Goal: Find specific page/section

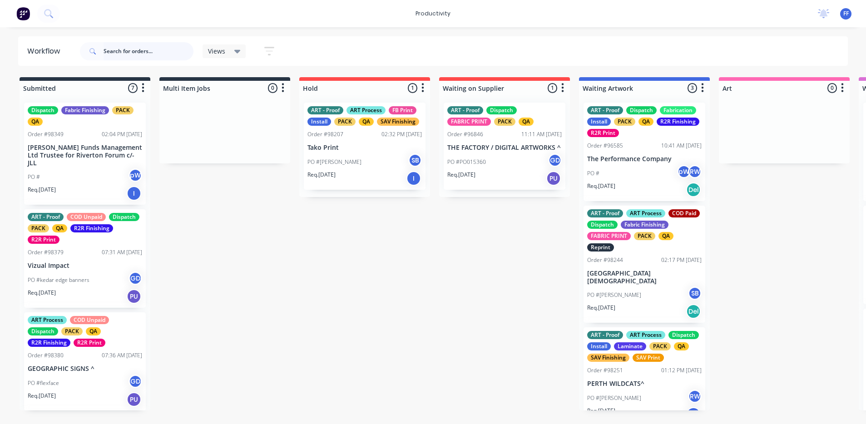
click at [117, 48] on input "text" at bounding box center [149, 51] width 90 height 18
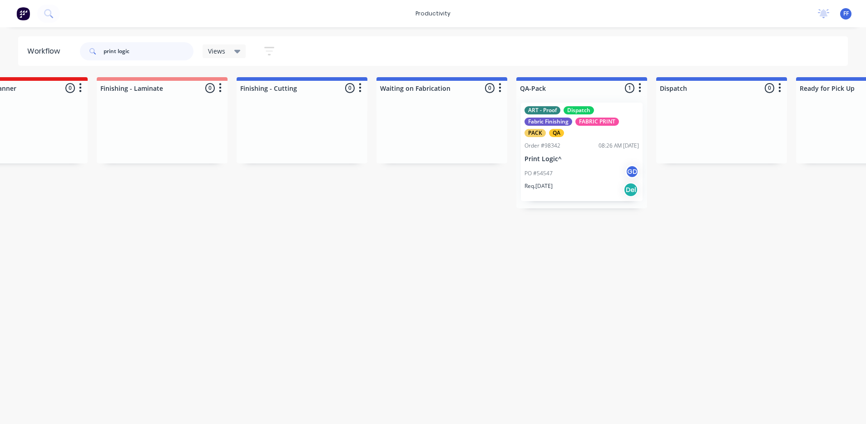
scroll to position [0, 1885]
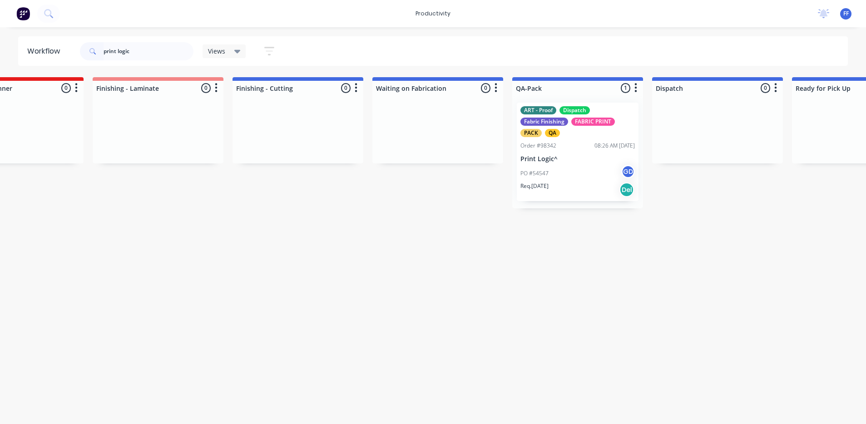
click at [629, 177] on div "GD" at bounding box center [628, 172] width 14 height 14
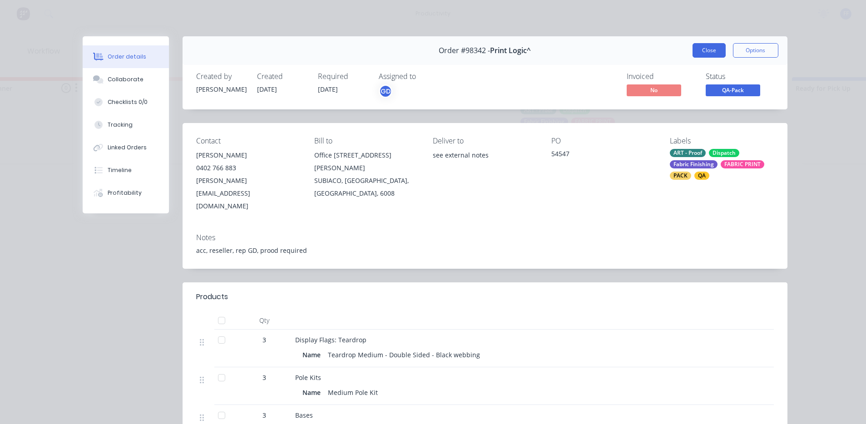
click at [705, 54] on button "Close" at bounding box center [708, 50] width 33 height 15
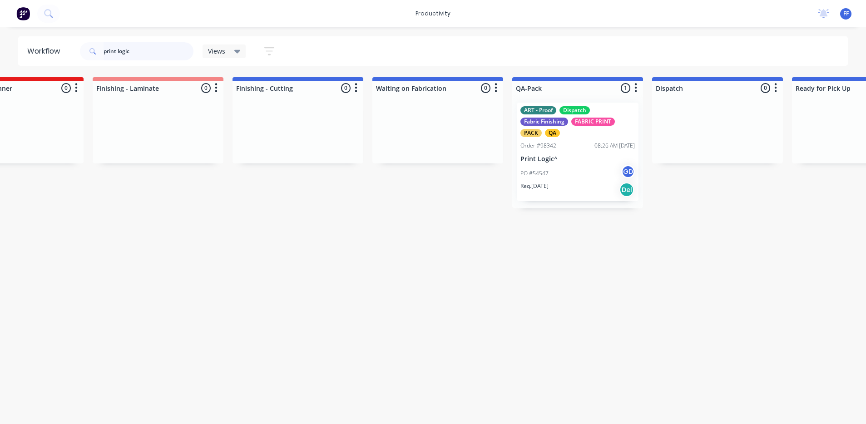
drag, startPoint x: 161, startPoint y: 51, endPoint x: 76, endPoint y: 46, distance: 84.6
click at [79, 47] on div "print logic Views Save new view None (Default) edit ART DEPT edit Banner Finish…" at bounding box center [181, 51] width 206 height 27
type input "waccssa"
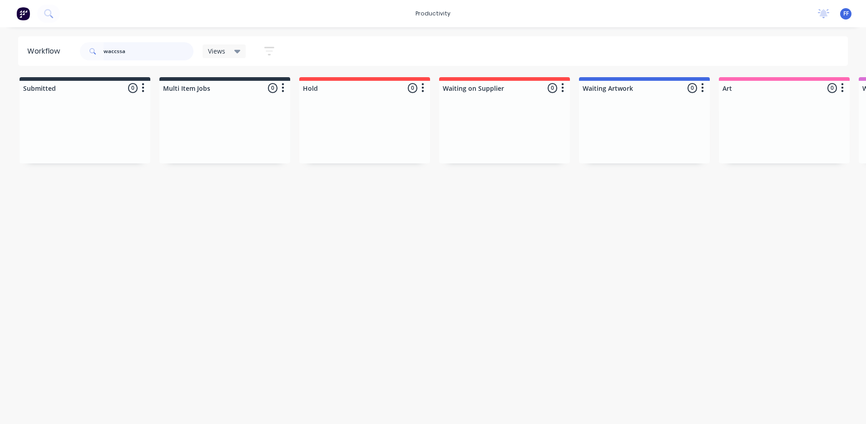
drag, startPoint x: 146, startPoint y: 52, endPoint x: 82, endPoint y: 50, distance: 63.6
click at [83, 50] on div "waccssa" at bounding box center [137, 51] width 114 height 18
type input "wacssa"
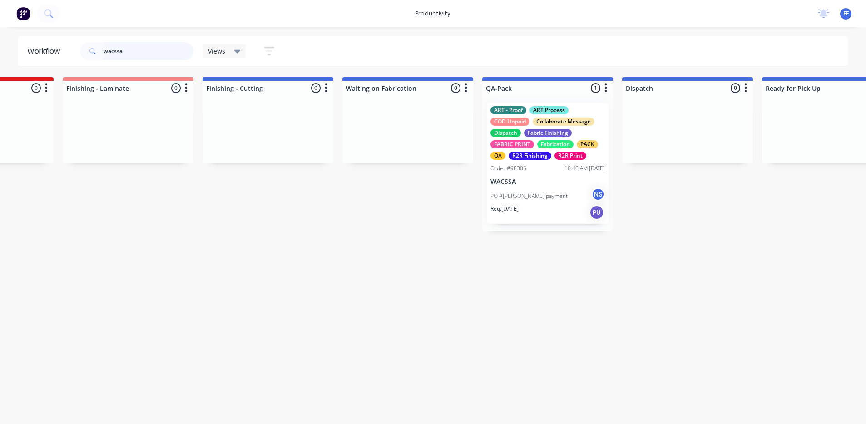
scroll to position [0, 1935]
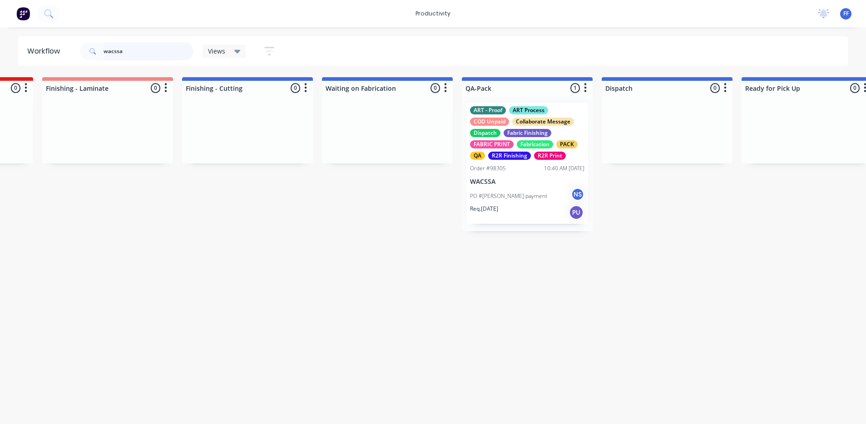
drag, startPoint x: 156, startPoint y: 47, endPoint x: -3, endPoint y: 49, distance: 159.4
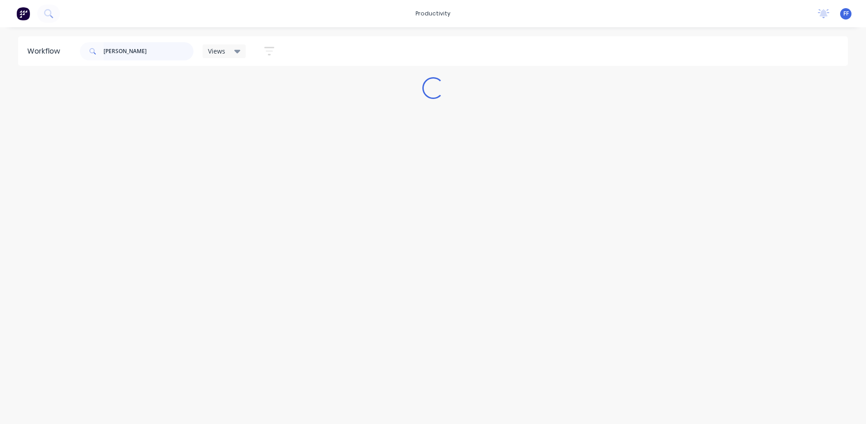
scroll to position [0, 0]
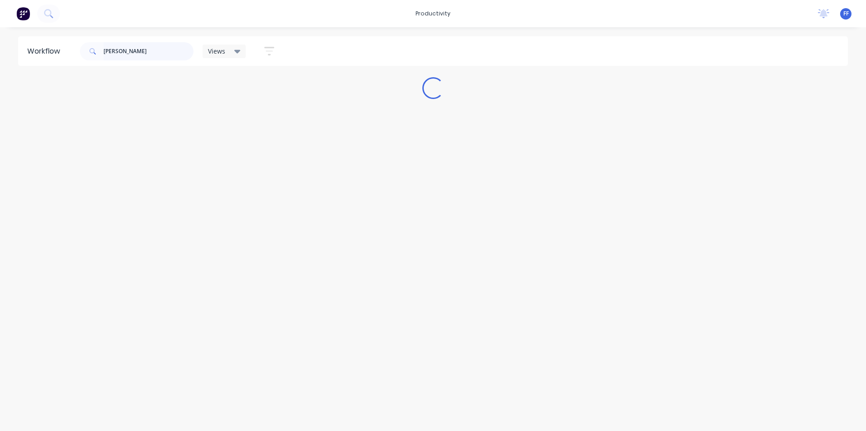
type input "JOHN WOLL"
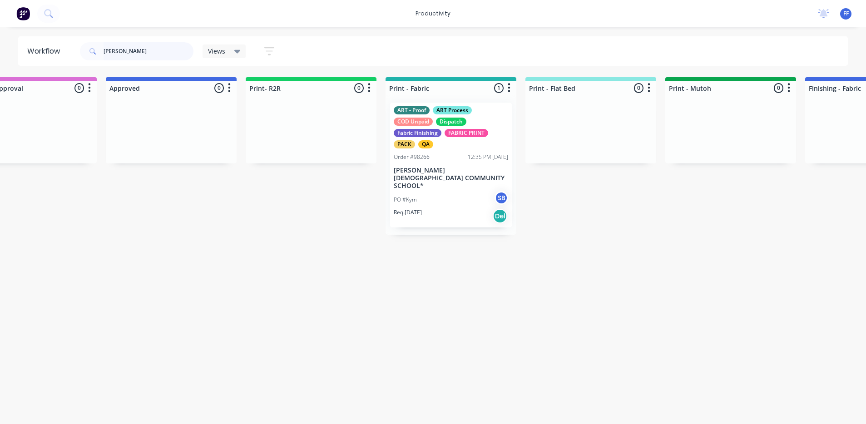
scroll to position [0, 906]
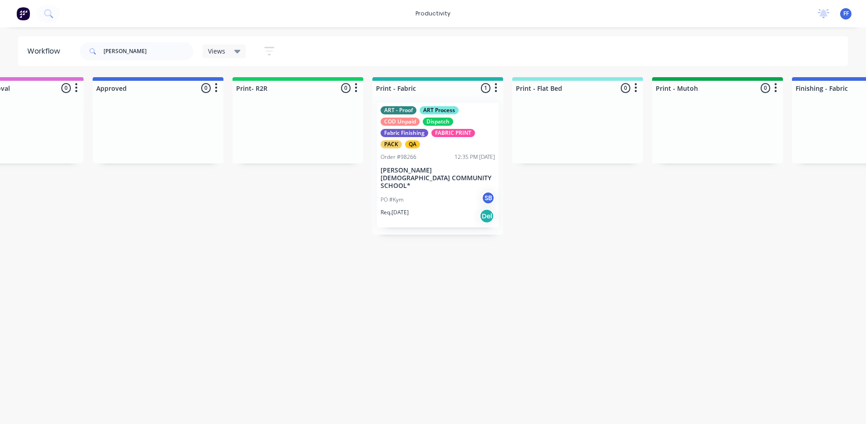
click at [459, 192] on div "PO #Kym SB" at bounding box center [437, 199] width 114 height 17
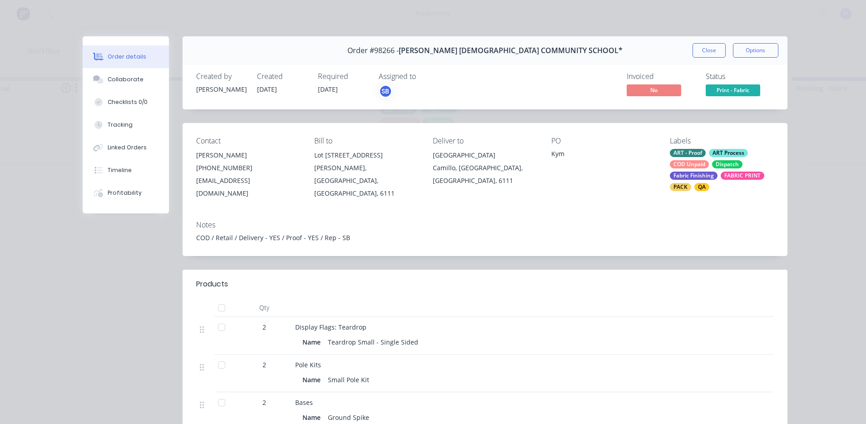
click at [750, 91] on span "Print - Fabric" at bounding box center [733, 89] width 54 height 11
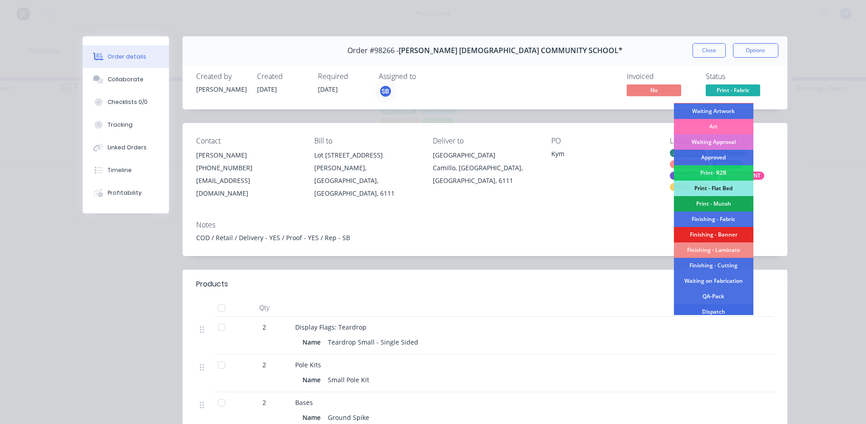
scroll to position [91, 0]
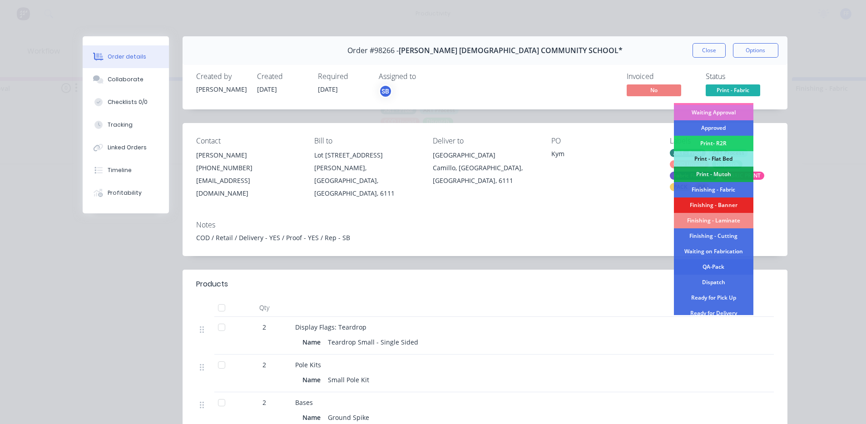
click at [708, 266] on div "QA-Pack" at bounding box center [713, 266] width 79 height 15
